Goal: Transaction & Acquisition: Purchase product/service

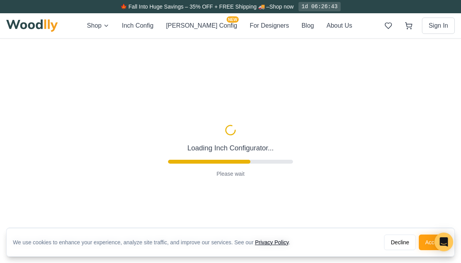
type input "63"
type input "2"
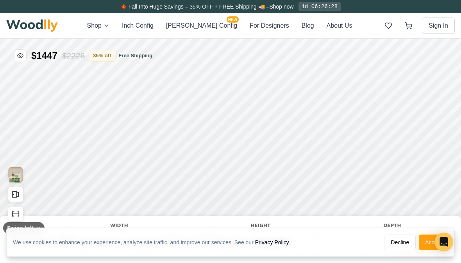
click at [427, 245] on button "Accept" at bounding box center [432, 243] width 29 height 16
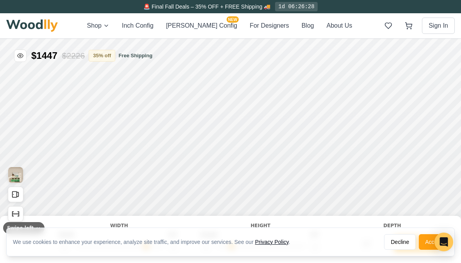
click at [428, 248] on button "Accept" at bounding box center [432, 243] width 29 height 16
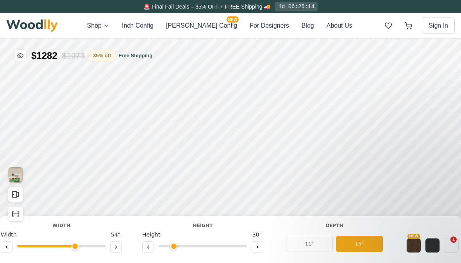
scroll to position [0, 14]
click at [10, 250] on button at bounding box center [6, 248] width 12 height 12
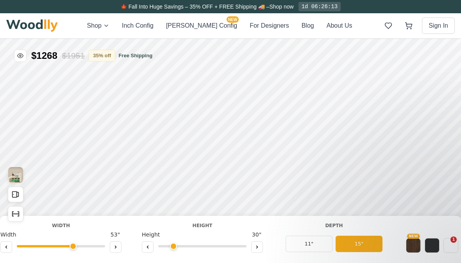
click at [10, 249] on button at bounding box center [6, 248] width 12 height 12
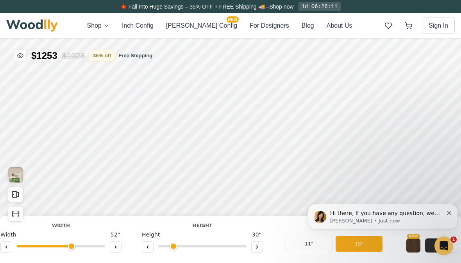
scroll to position [0, 0]
click at [11, 247] on button at bounding box center [6, 248] width 12 height 12
click at [11, 244] on button at bounding box center [6, 248] width 12 height 12
click at [12, 246] on div at bounding box center [60, 248] width 121 height 12
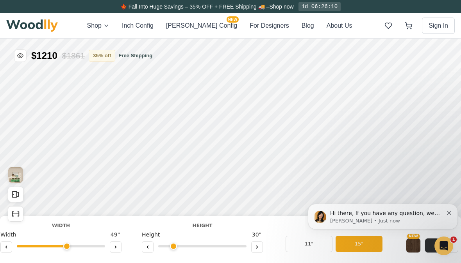
click at [11, 245] on button at bounding box center [6, 248] width 12 height 12
click at [12, 246] on div at bounding box center [60, 248] width 121 height 12
click at [11, 245] on button at bounding box center [6, 248] width 12 height 12
click at [13, 248] on div at bounding box center [60, 248] width 121 height 12
click at [12, 246] on button at bounding box center [6, 248] width 12 height 12
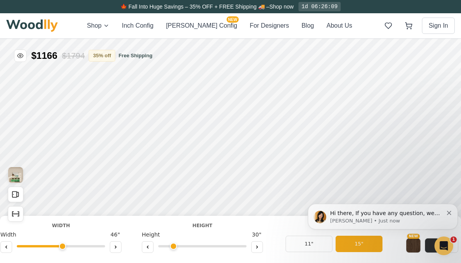
click at [15, 249] on div at bounding box center [60, 248] width 121 height 12
click at [16, 250] on div at bounding box center [60, 248] width 121 height 12
click at [5, 251] on button at bounding box center [6, 248] width 12 height 12
click at [4, 251] on button at bounding box center [6, 248] width 12 height 12
click at [6, 249] on icon at bounding box center [6, 247] width 5 height 5
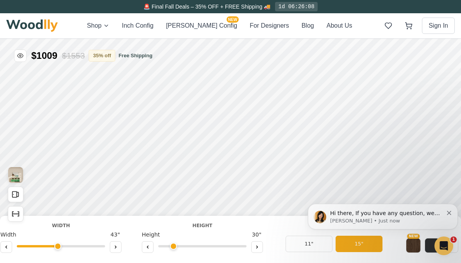
click at [6, 249] on icon at bounding box center [6, 247] width 5 height 5
click at [6, 250] on button at bounding box center [6, 248] width 12 height 12
click at [5, 251] on button at bounding box center [6, 248] width 12 height 12
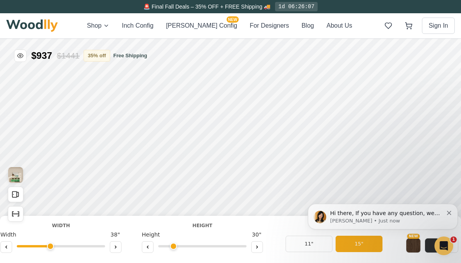
click at [6, 251] on button at bounding box center [6, 248] width 12 height 12
click at [8, 251] on button at bounding box center [6, 248] width 12 height 12
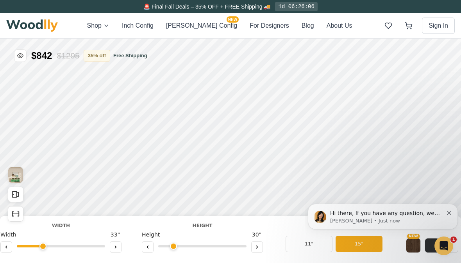
click at [8, 251] on button at bounding box center [6, 248] width 12 height 12
type input "30"
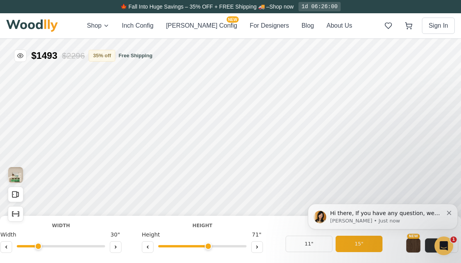
type input "5"
click at [183, 187] on div "15"" at bounding box center [182, 184] width 9 height 8
